Goal: Information Seeking & Learning: Learn about a topic

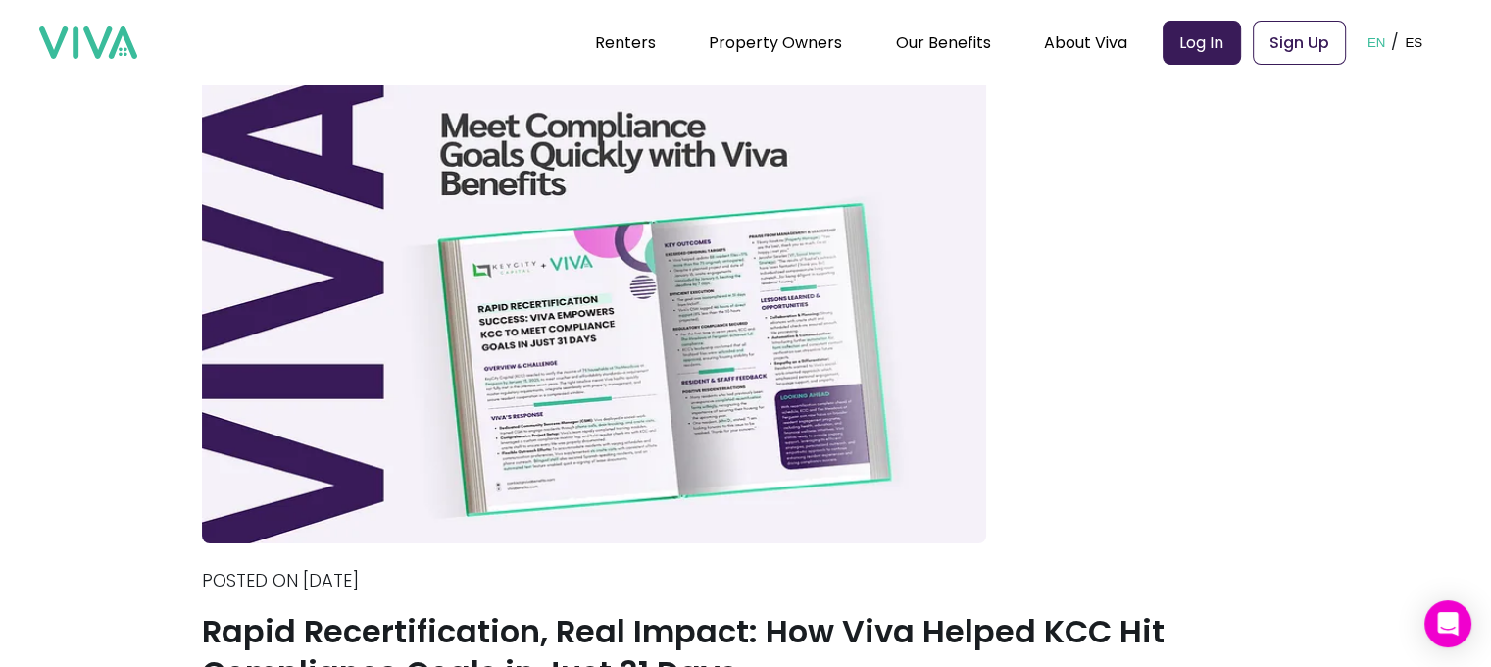
scroll to position [98, 0]
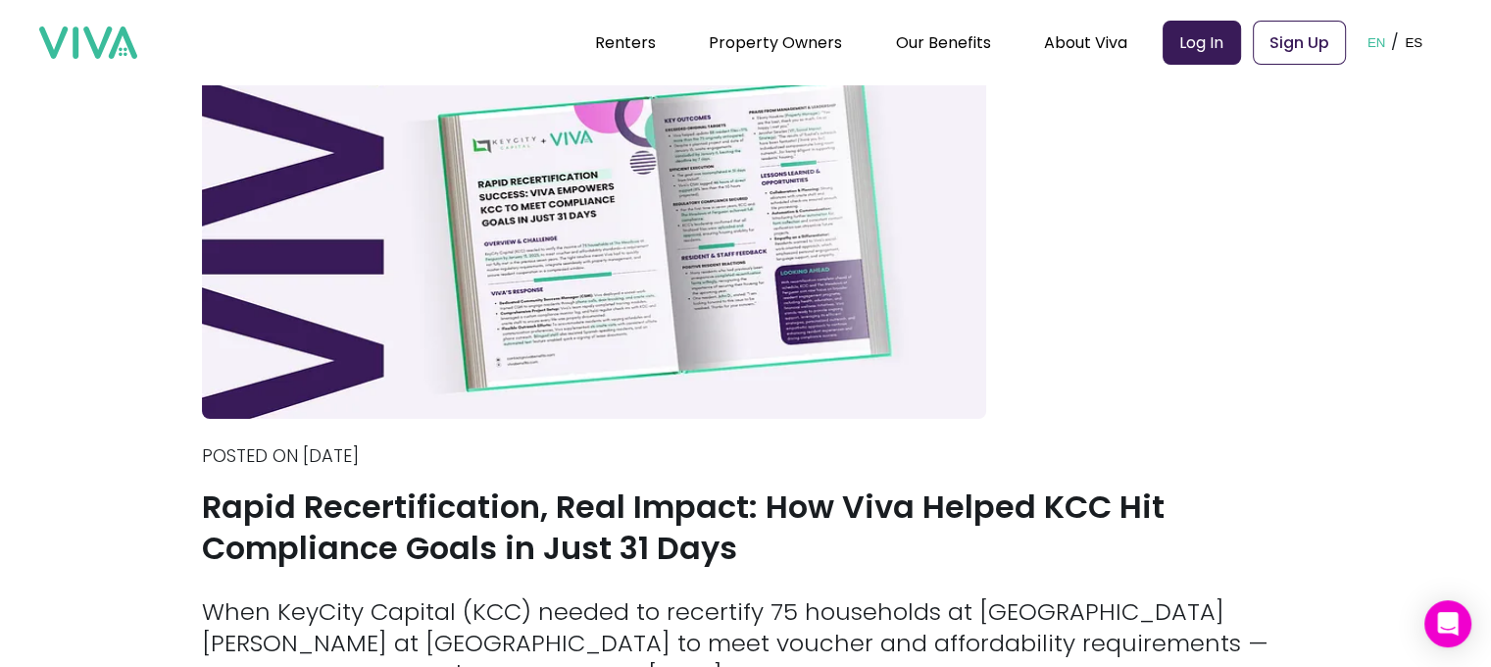
scroll to position [294, 0]
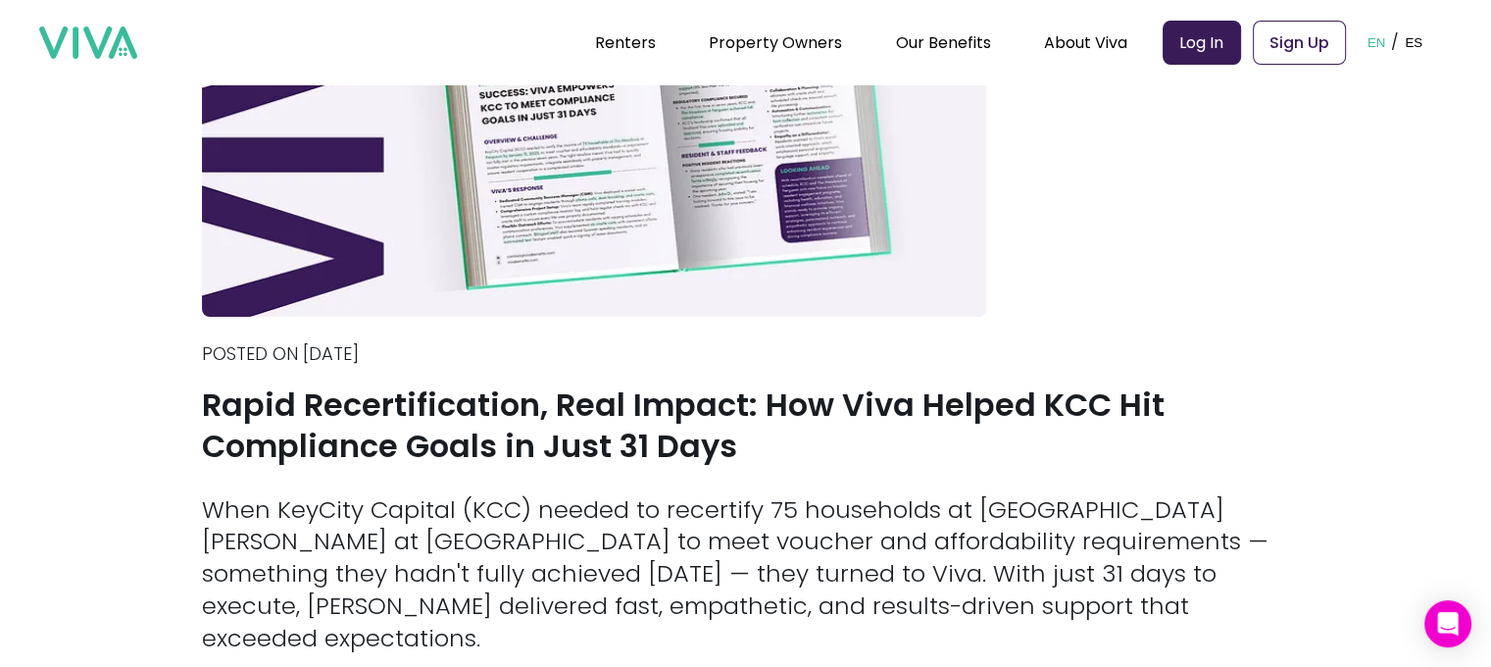
drag, startPoint x: 764, startPoint y: 403, endPoint x: 1225, endPoint y: 504, distance: 471.7
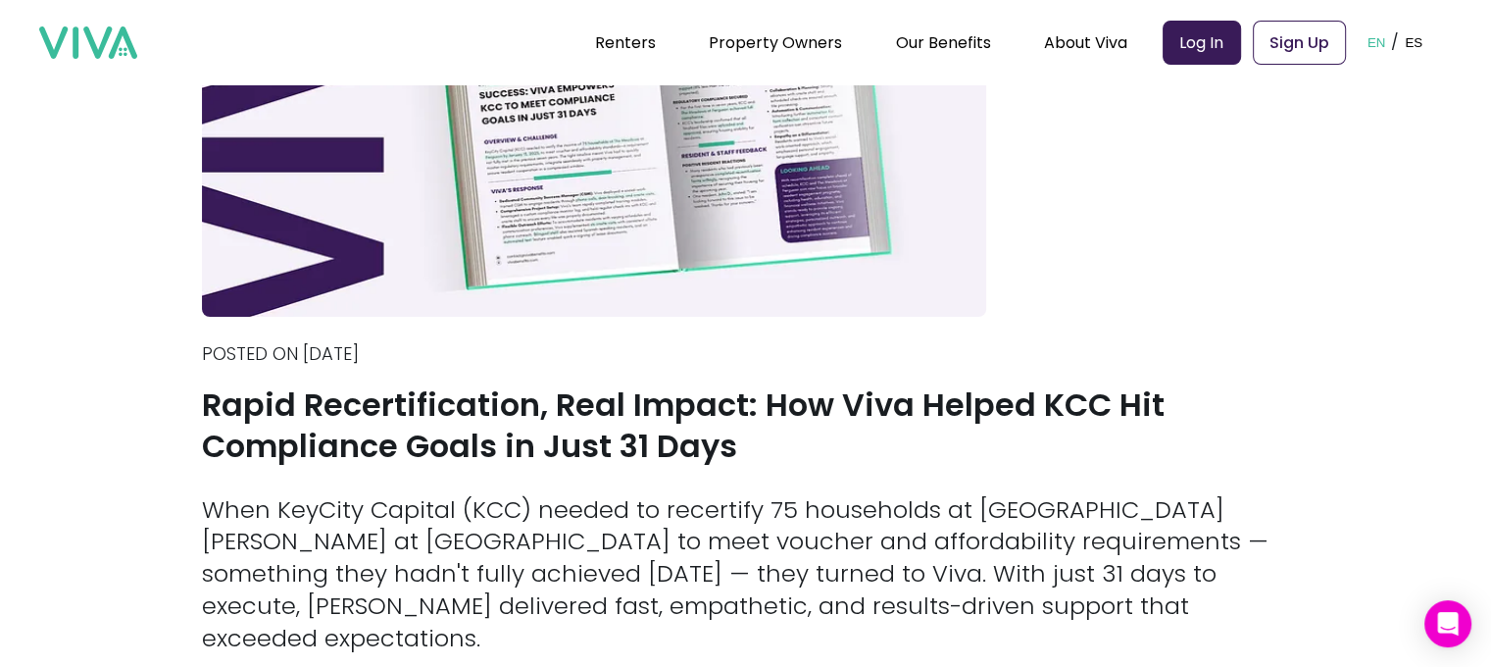
drag, startPoint x: 504, startPoint y: 432, endPoint x: 1251, endPoint y: 497, distance: 749.9
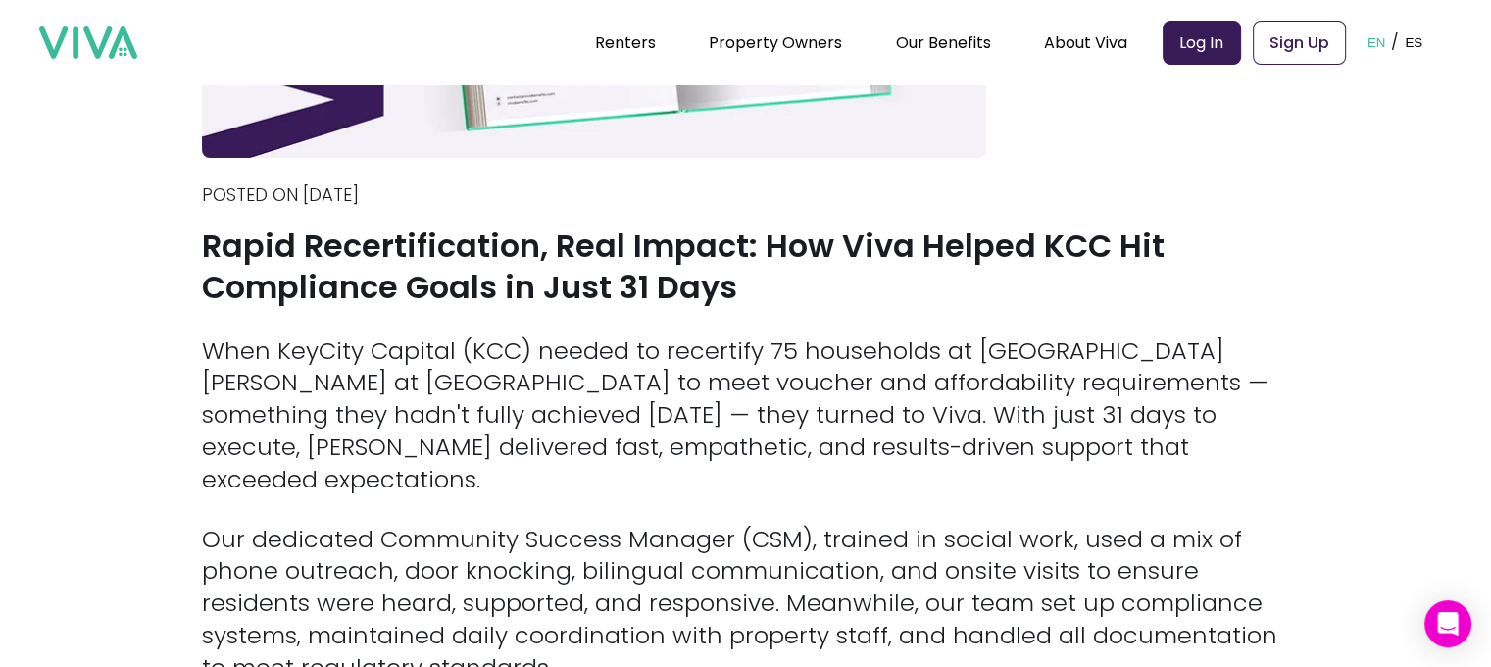
scroll to position [490, 0]
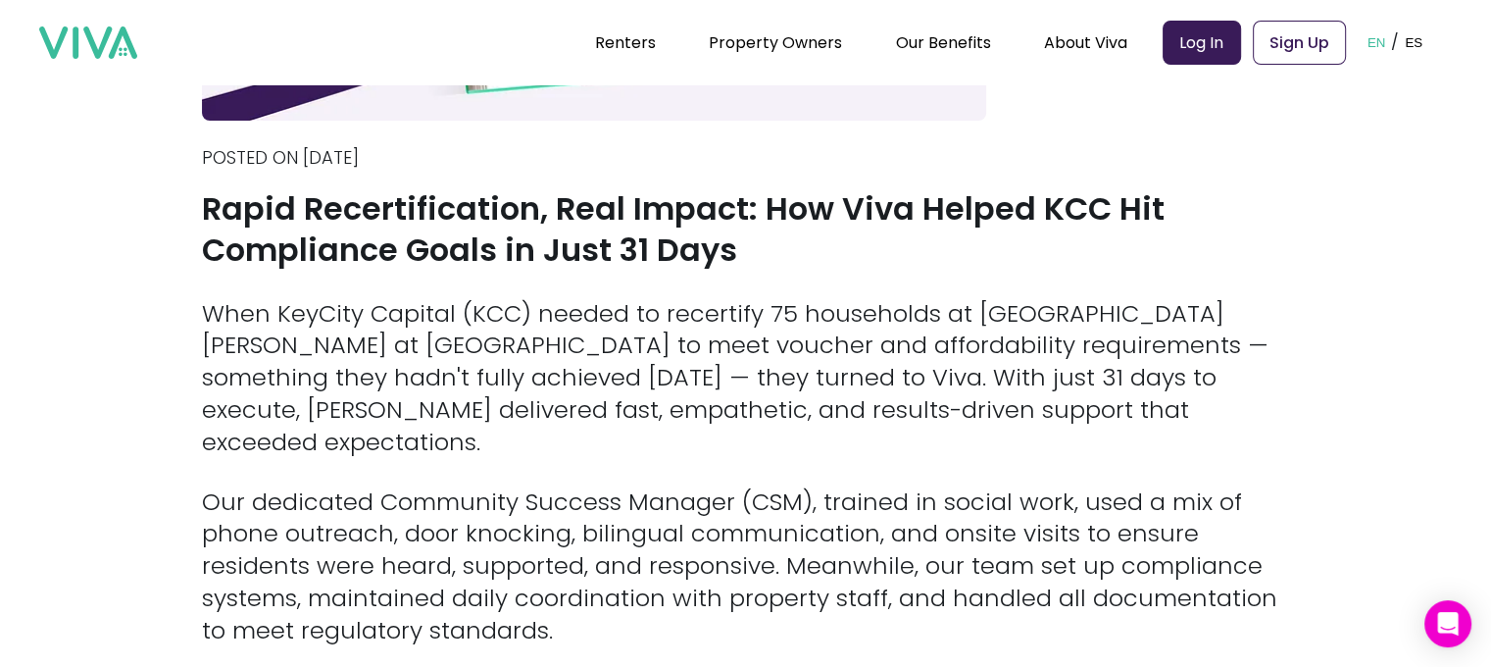
drag, startPoint x: 213, startPoint y: 368, endPoint x: 589, endPoint y: 482, distance: 393.6
click at [613, 469] on div "When KeyCity Capital (KCC) needed to recertify 75 households at [GEOGRAPHIC_DAT…" at bounding box center [746, 642] width 1088 height 688
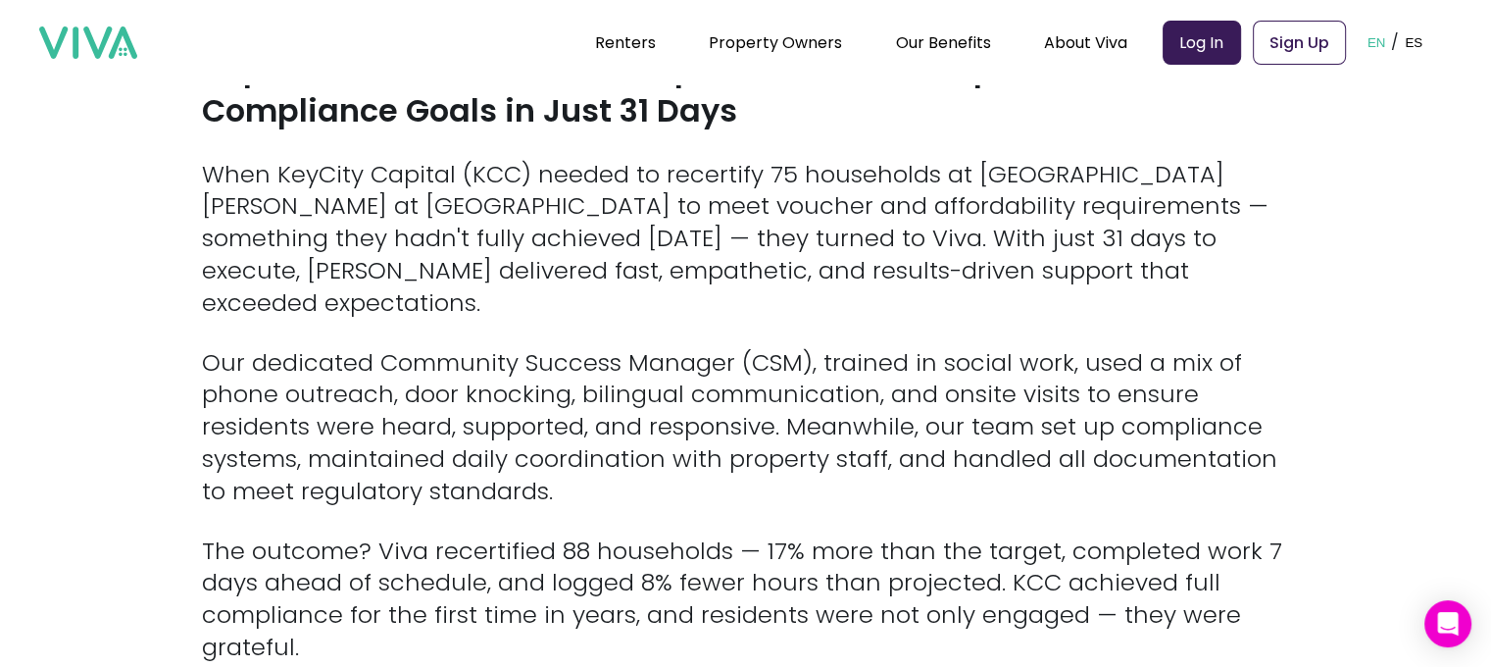
scroll to position [606, 0]
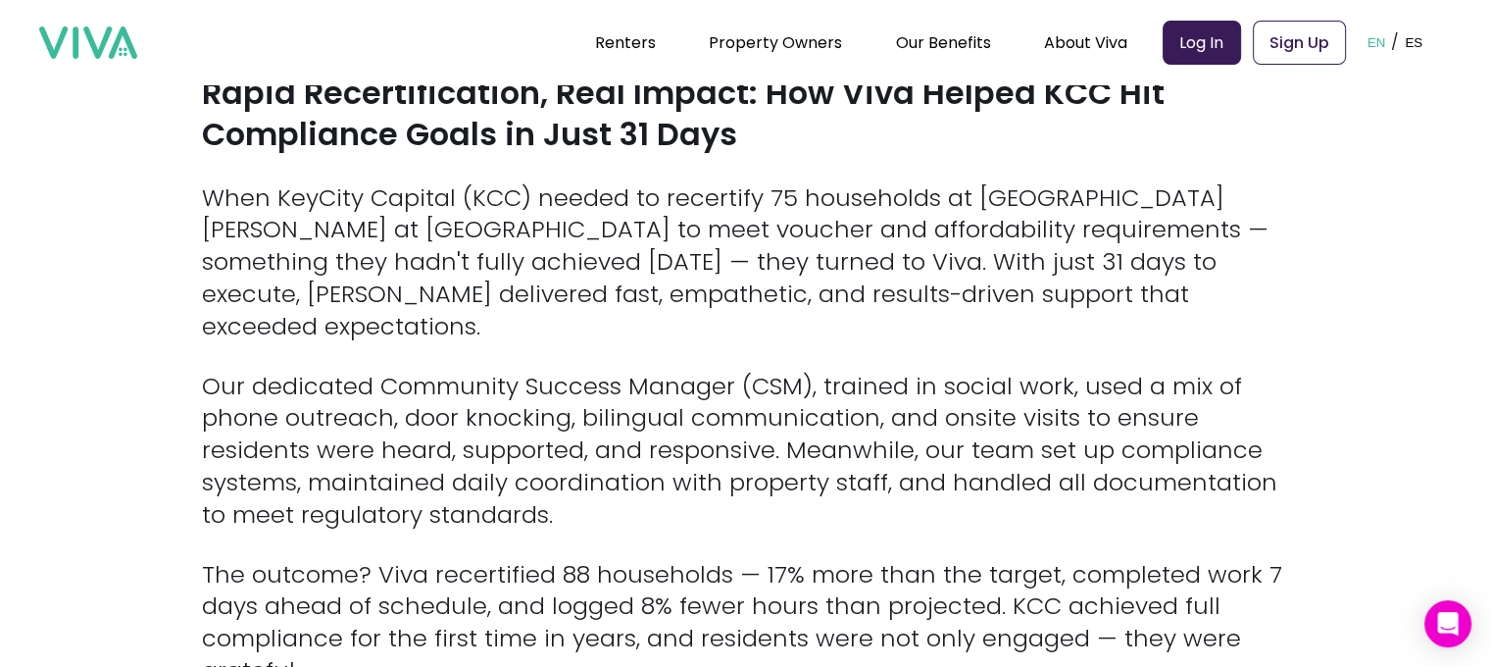
click at [599, 396] on div "Back Posted on [DATE] Rapid Recertification, Real Impact: How Viva Helped KCC H…" at bounding box center [746, 222] width 1088 height 1498
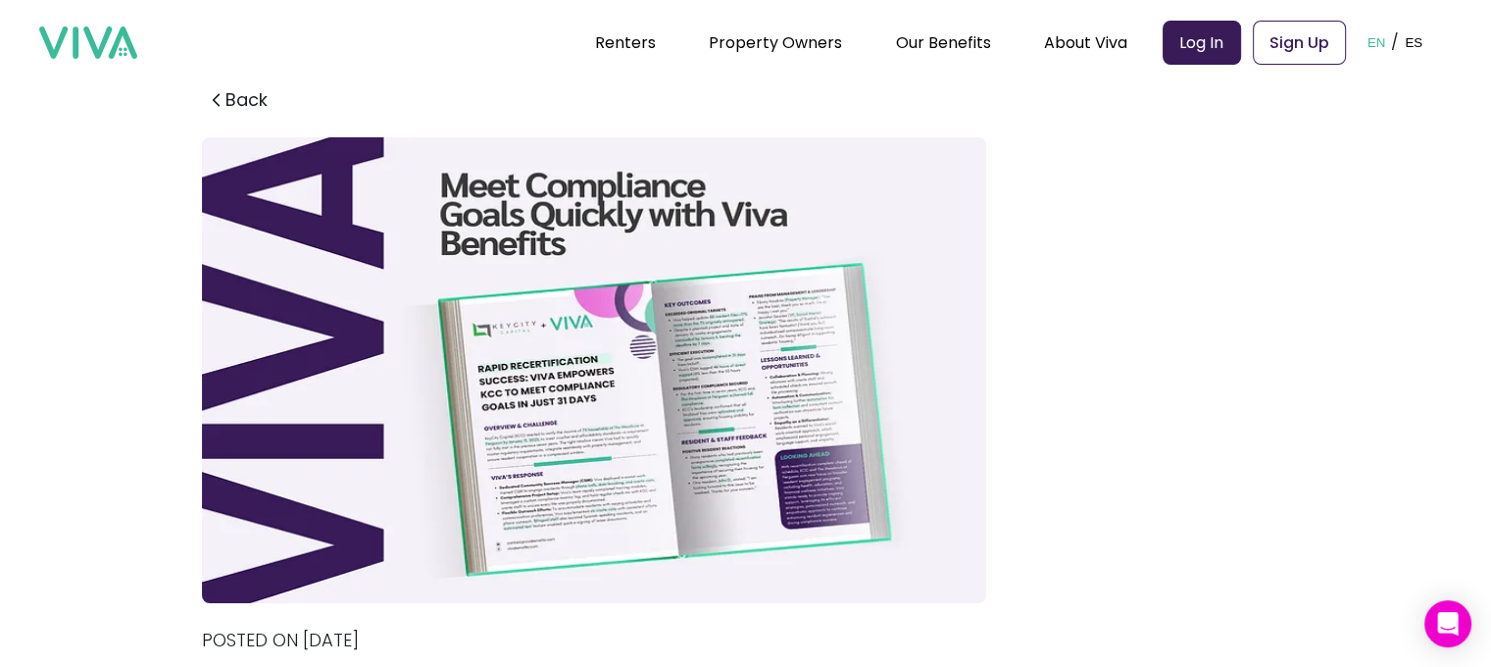
scroll to position [0, 0]
